Goal: Find specific page/section: Find specific page/section

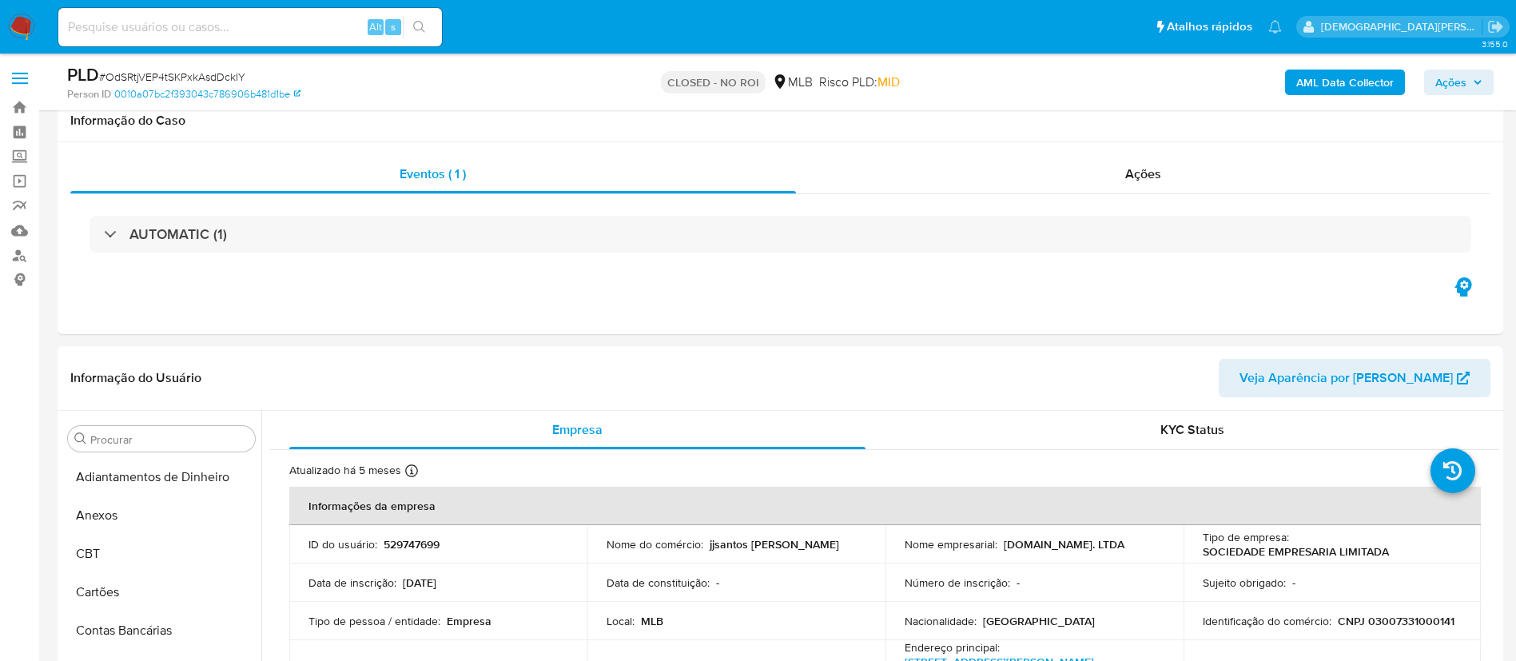
select select "10"
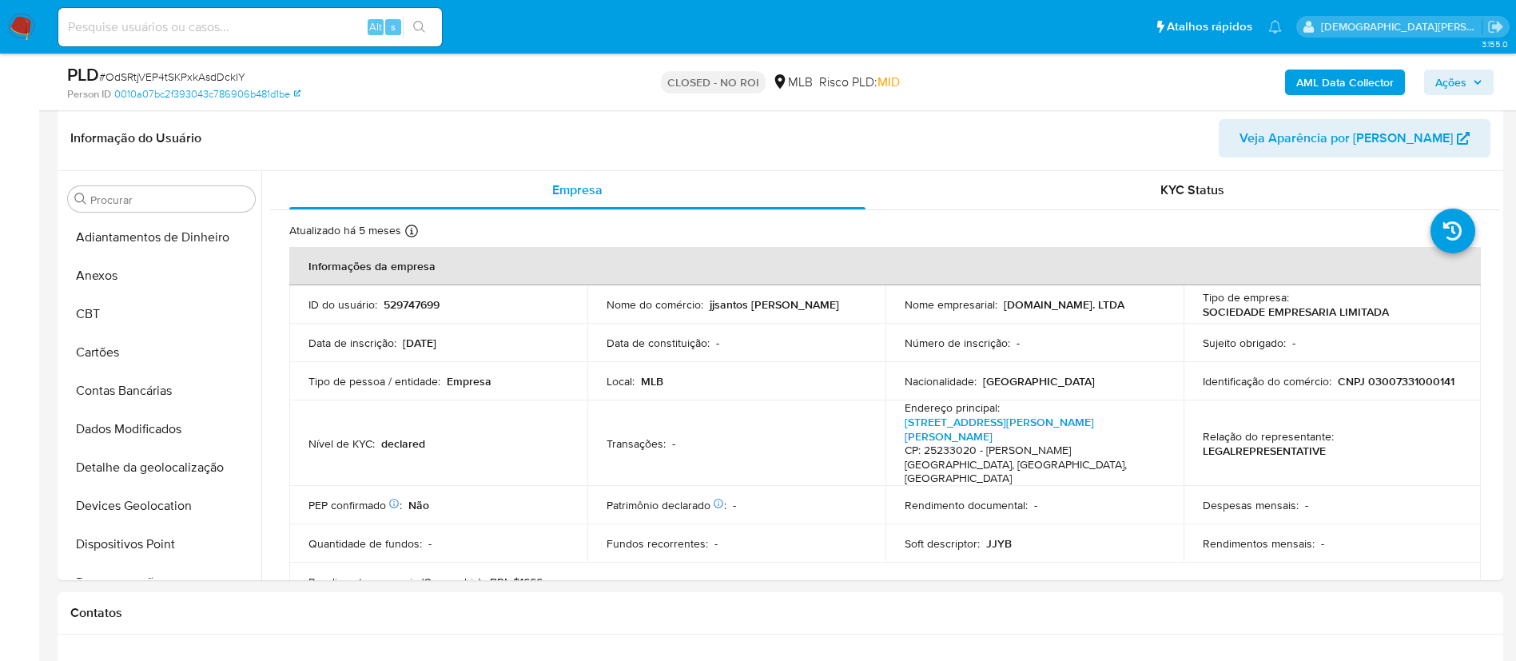
scroll to position [714, 0]
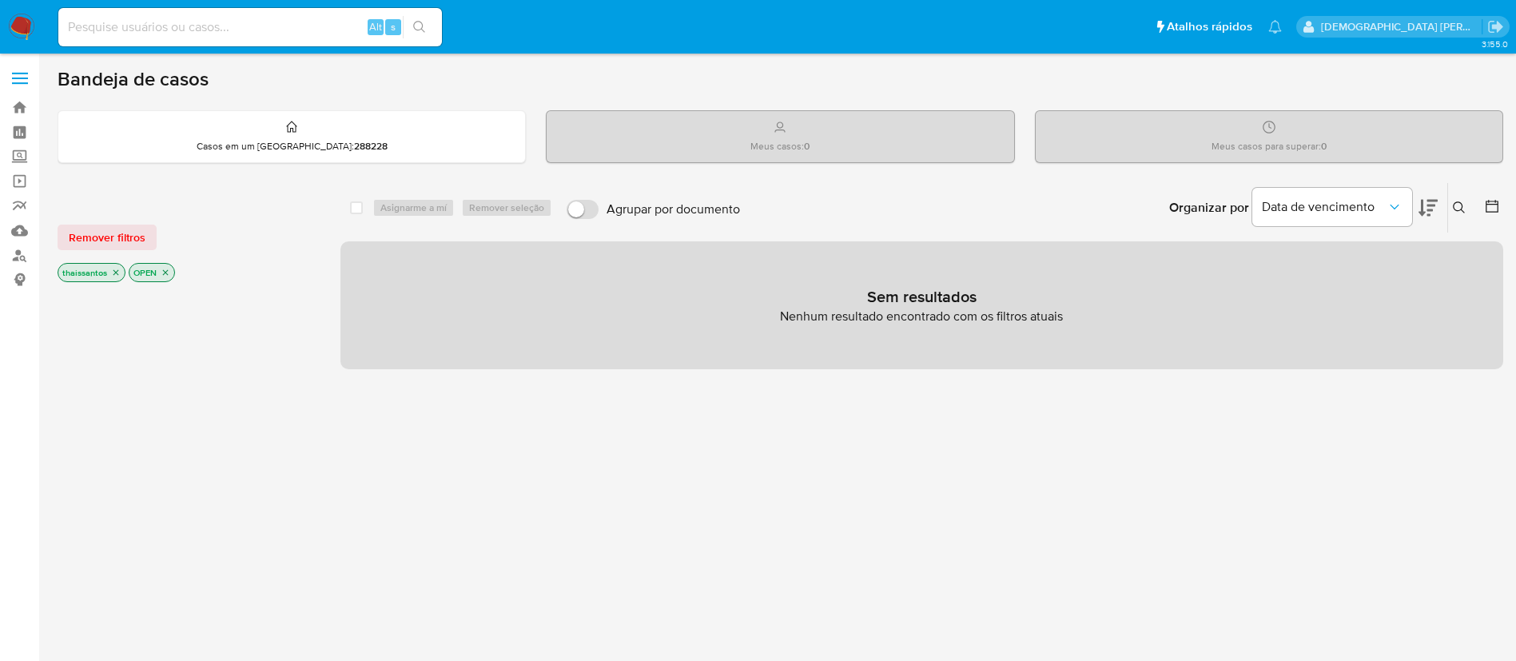
click at [116, 269] on icon "close-filter" at bounding box center [116, 273] width 10 height 10
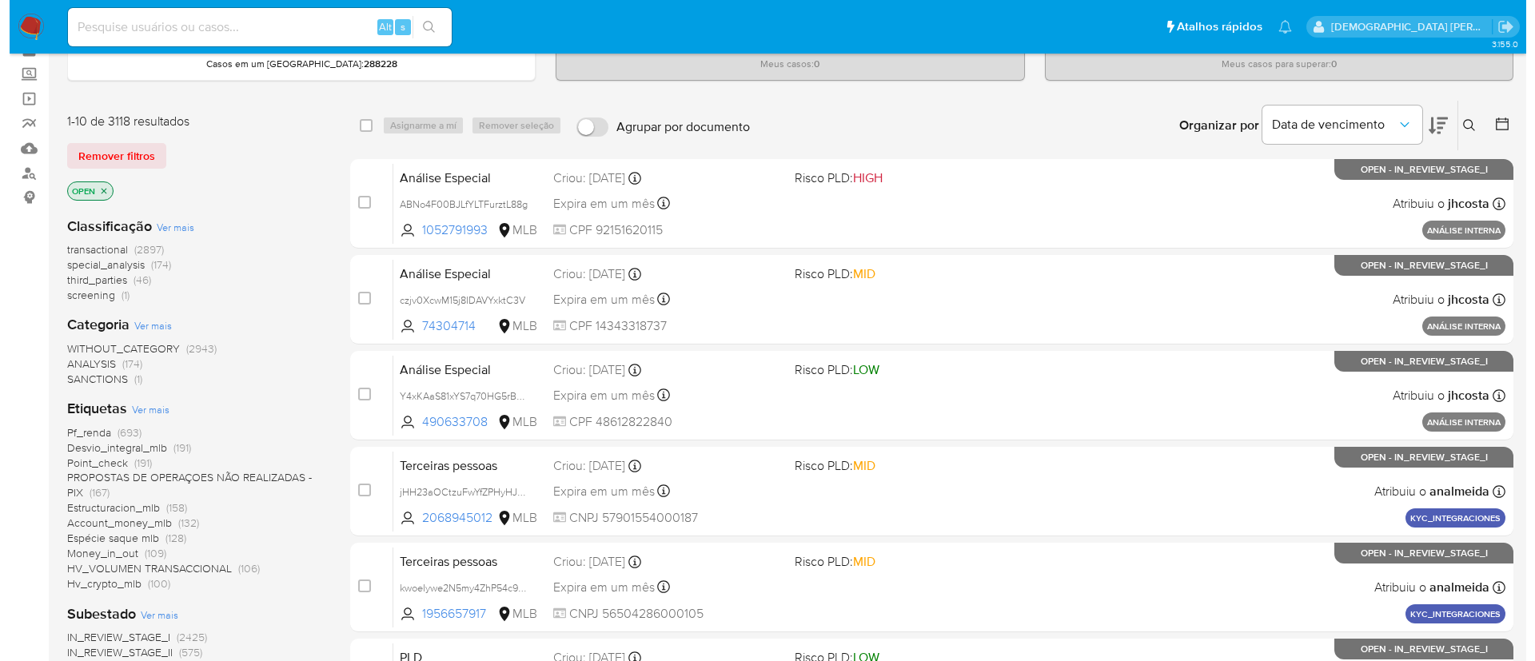
scroll to position [120, 0]
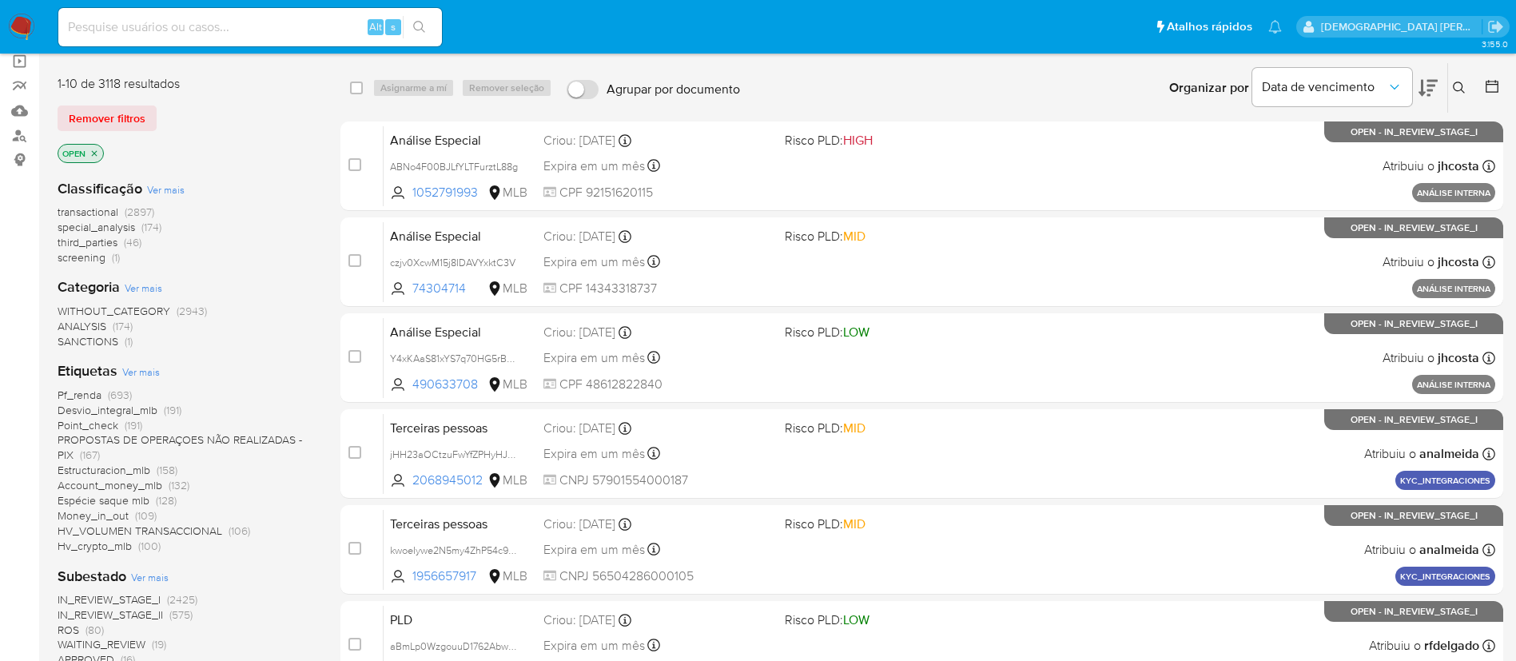
click at [133, 368] on span "Ver mais" at bounding box center [141, 371] width 38 height 14
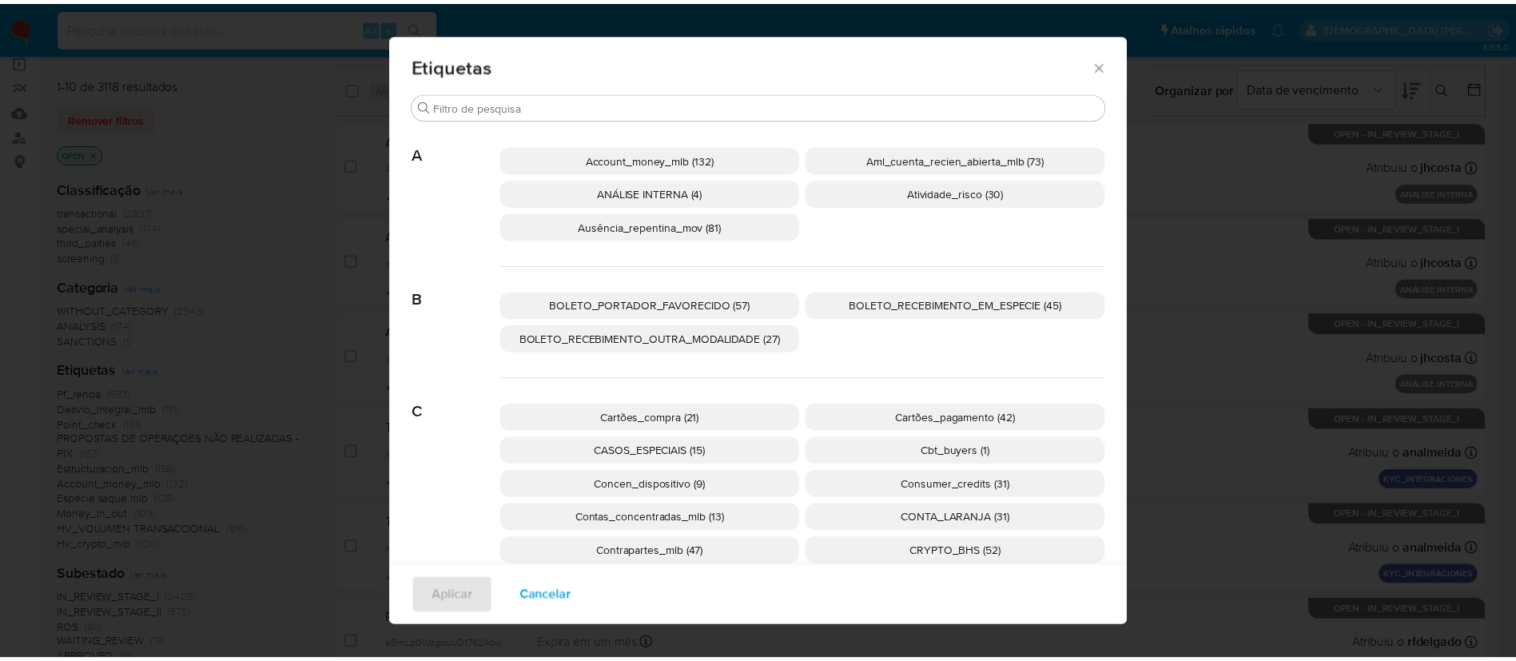
scroll to position [109, 0]
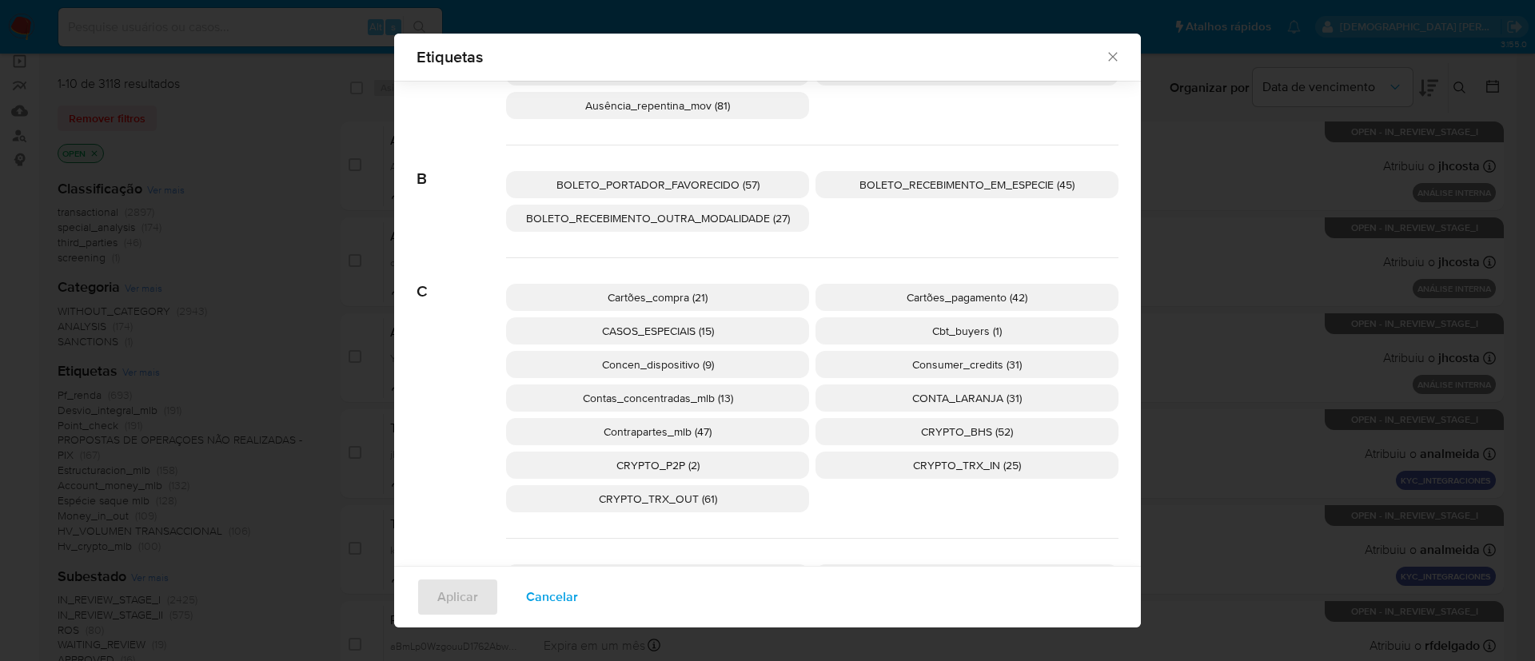
click at [1105, 63] on icon "Fechar" at bounding box center [1113, 57] width 16 height 16
